Goal: Browse casually

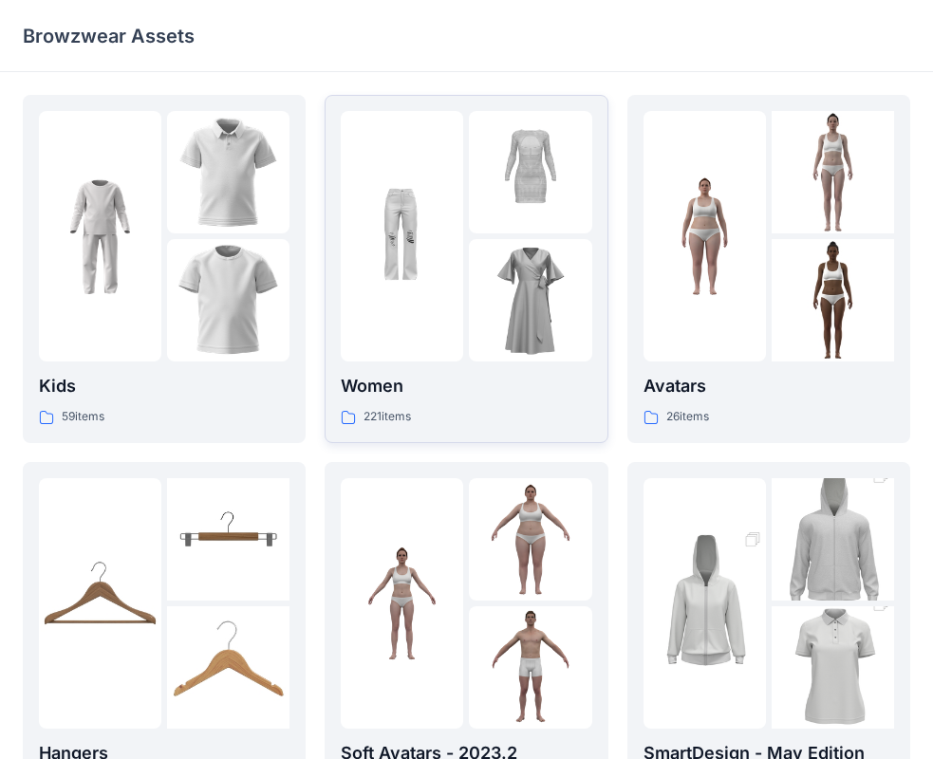
click at [509, 380] on p "Women" at bounding box center [466, 386] width 251 height 27
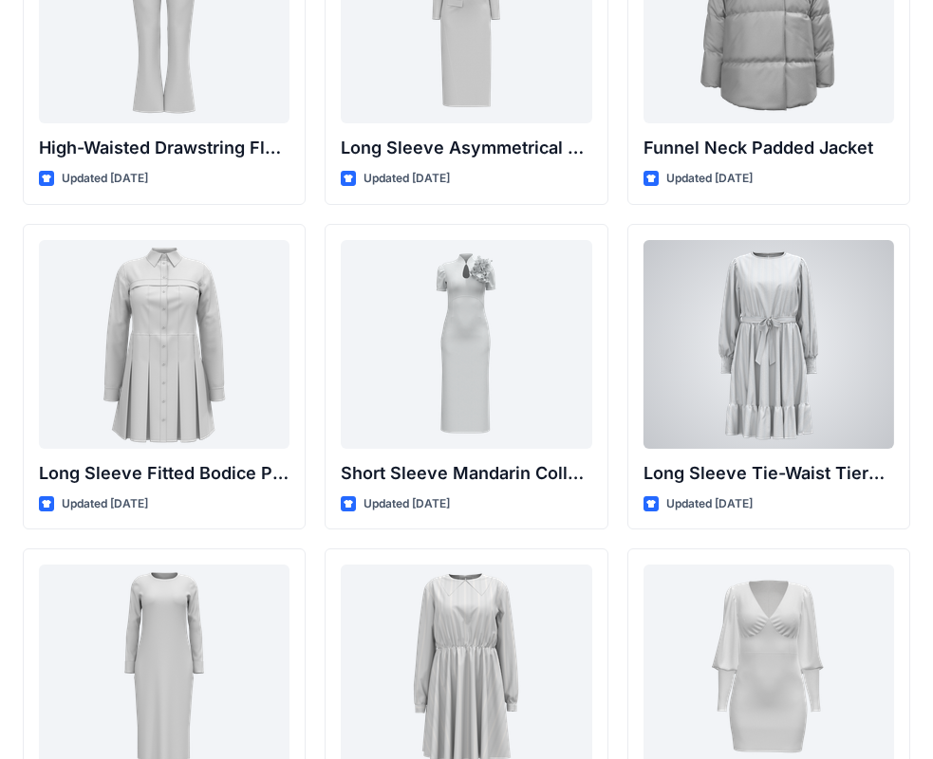
scroll to position [7353, 0]
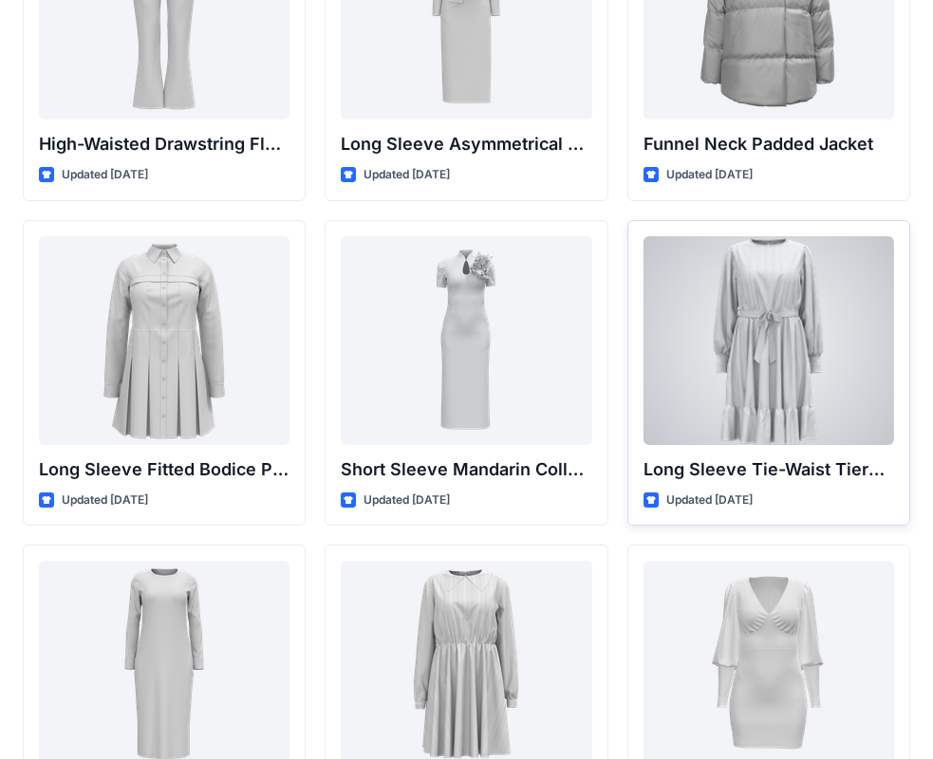
click at [700, 375] on div at bounding box center [769, 340] width 251 height 209
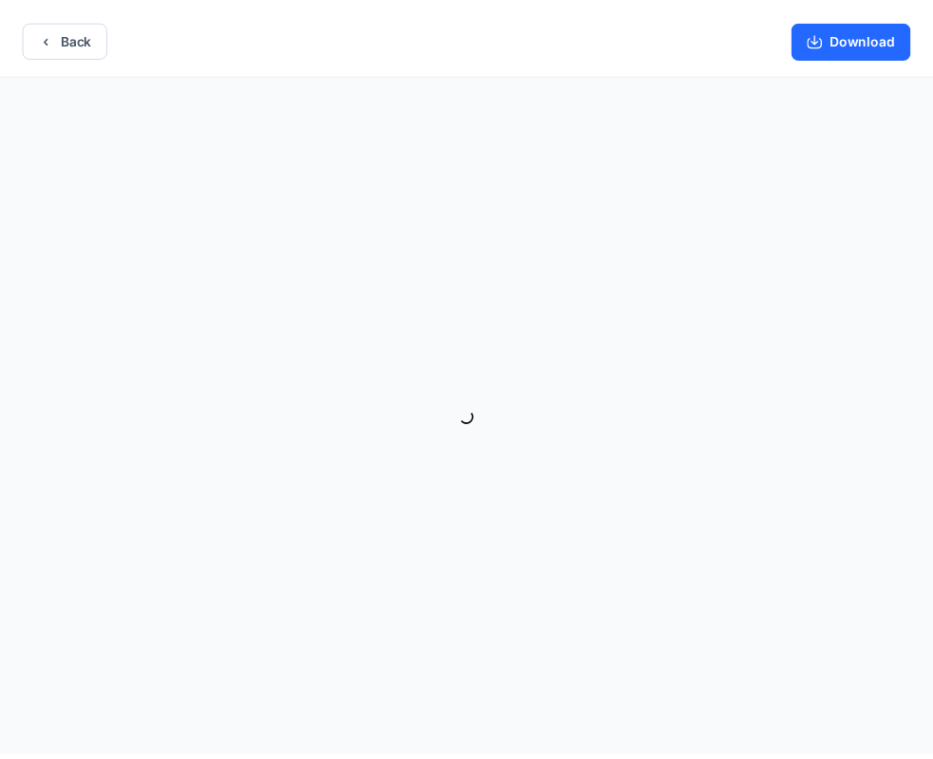
scroll to position [4, 0]
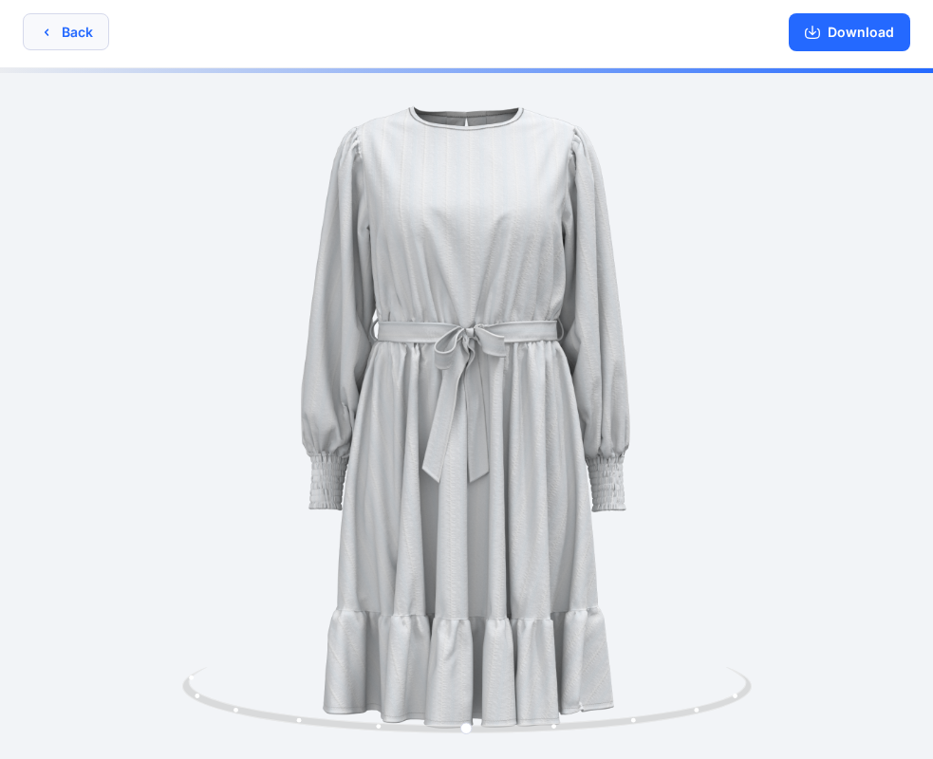
click at [63, 37] on button "Back" at bounding box center [66, 31] width 86 height 37
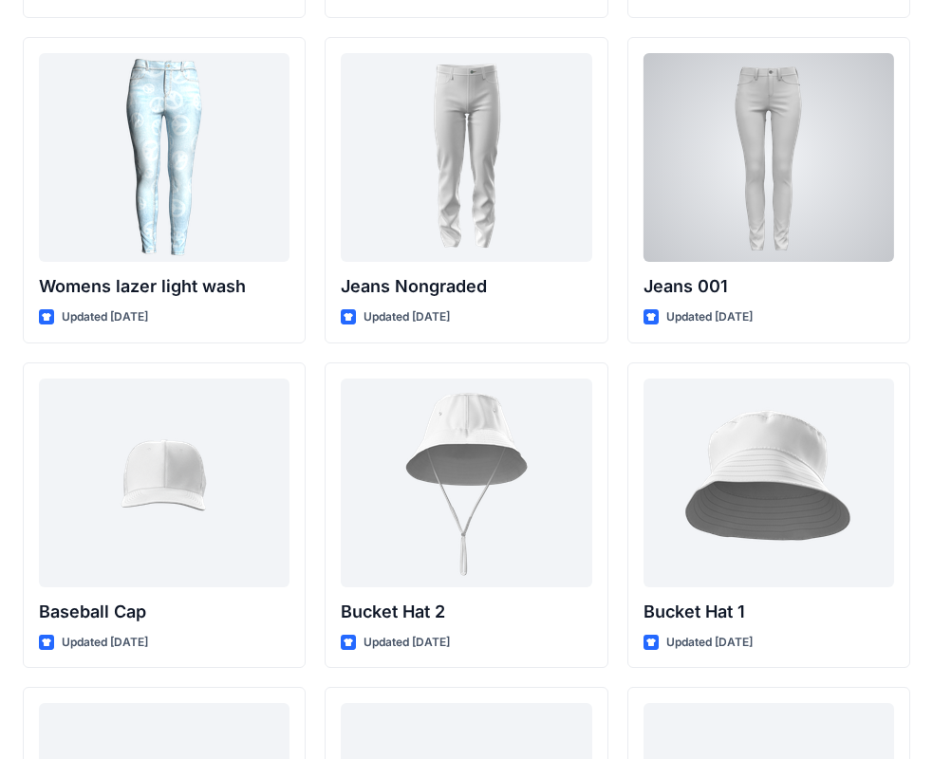
scroll to position [13726, 0]
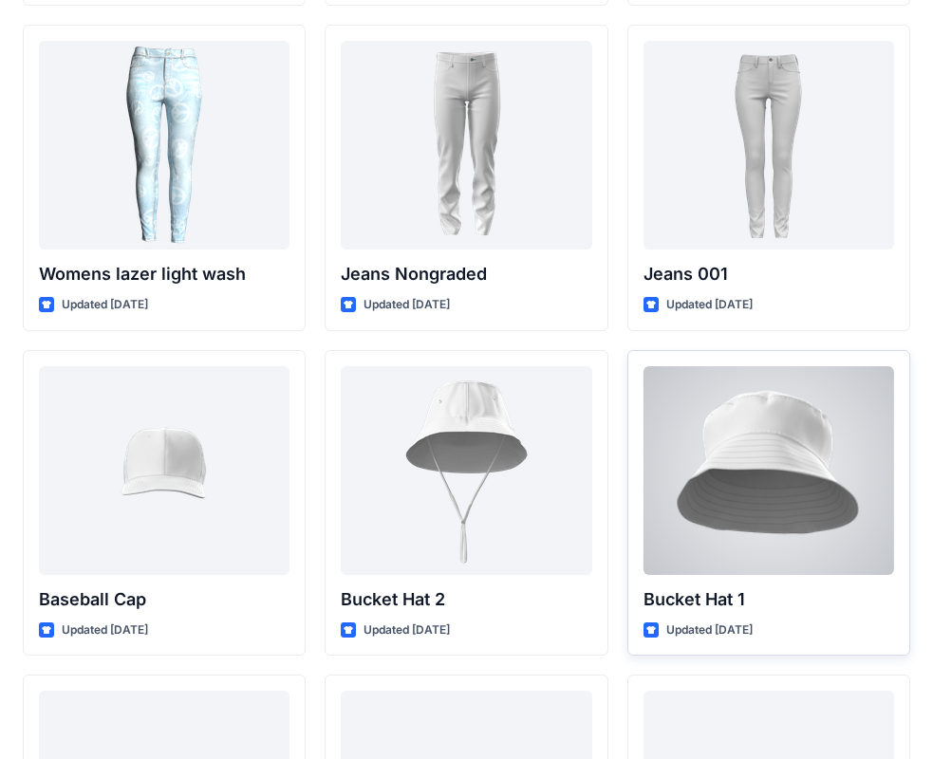
click at [748, 424] on div at bounding box center [769, 470] width 251 height 209
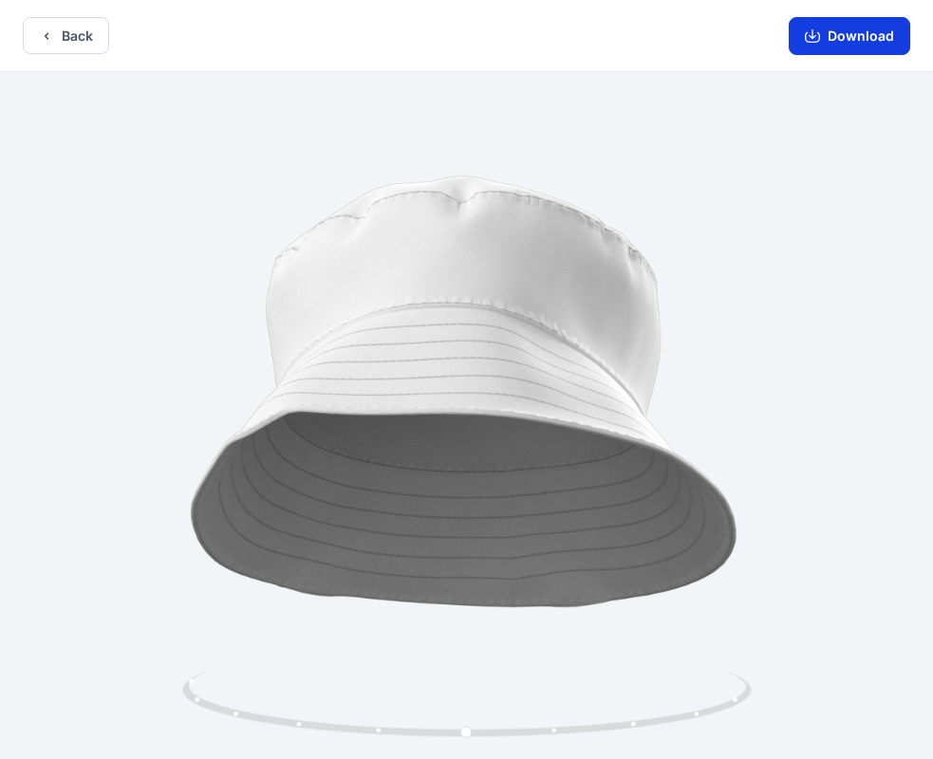
click at [851, 33] on button "Download" at bounding box center [849, 36] width 121 height 38
click at [845, 38] on button "Download" at bounding box center [849, 36] width 121 height 38
